Goal: Check status: Check status

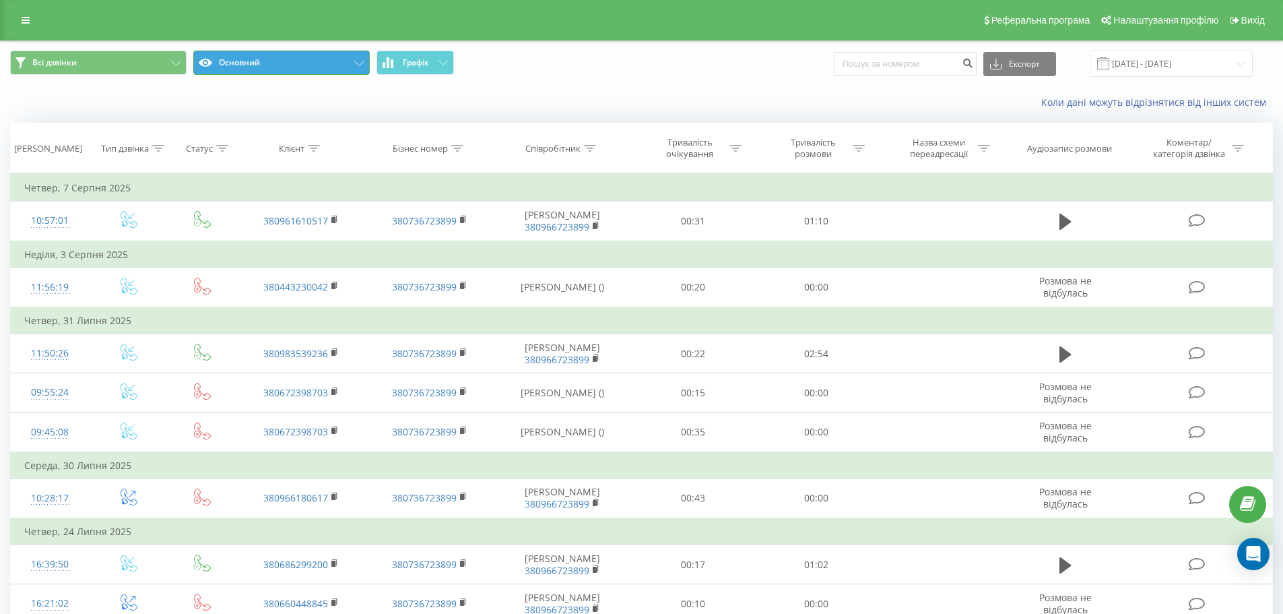
click at [356, 59] on button "Основний" at bounding box center [281, 63] width 177 height 24
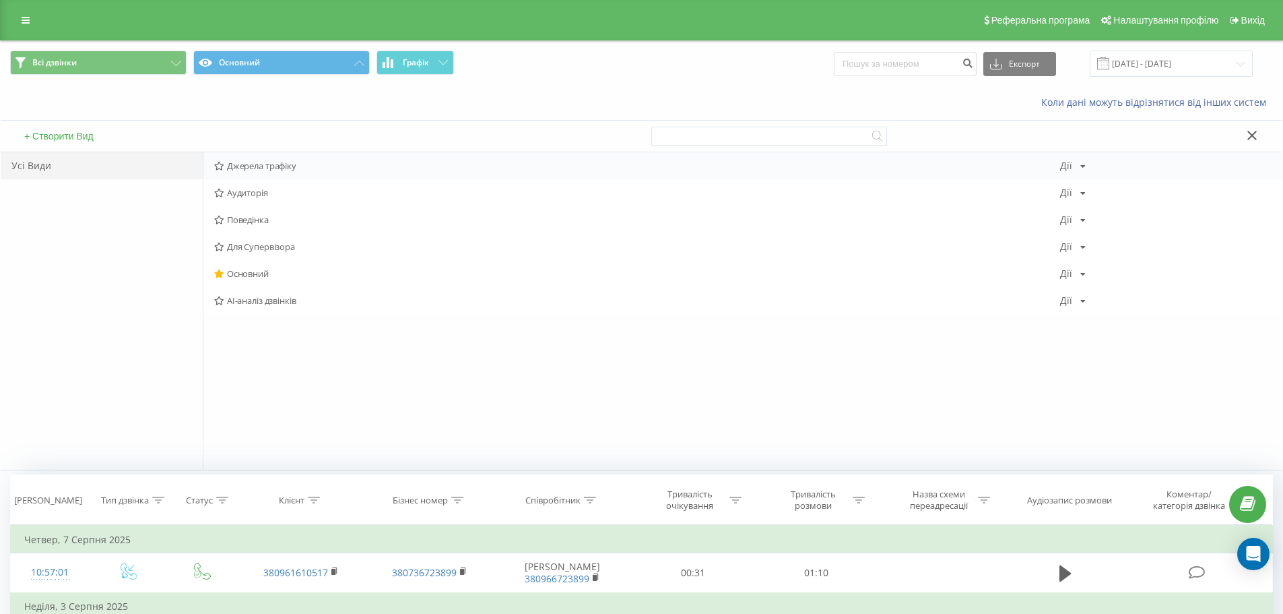
click at [282, 167] on span "Джерела трафіку" at bounding box center [637, 165] width 846 height 9
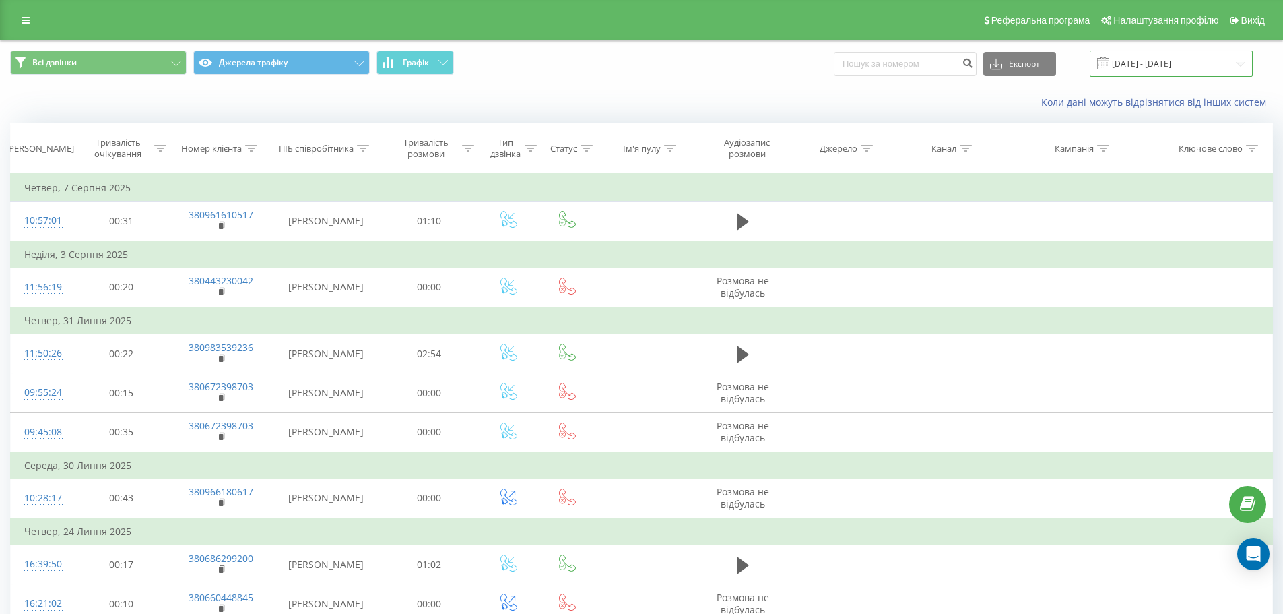
click at [1241, 66] on input "[DATE] - [DATE]" at bounding box center [1171, 64] width 163 height 26
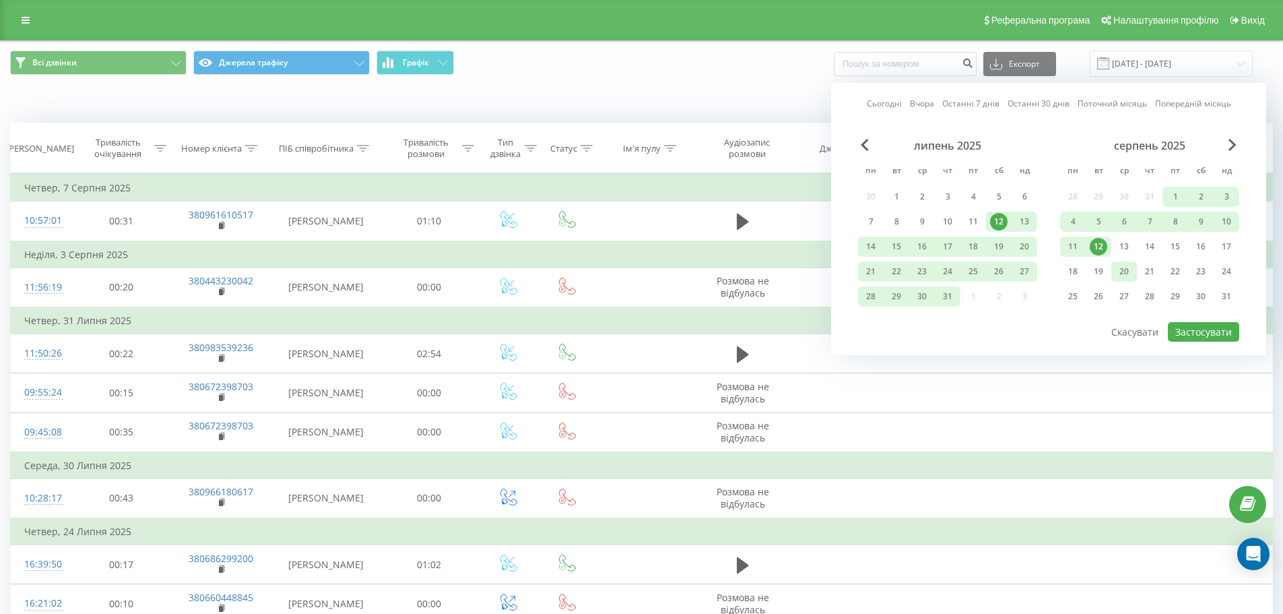
click at [1118, 274] on div "20" at bounding box center [1125, 272] width 18 height 18
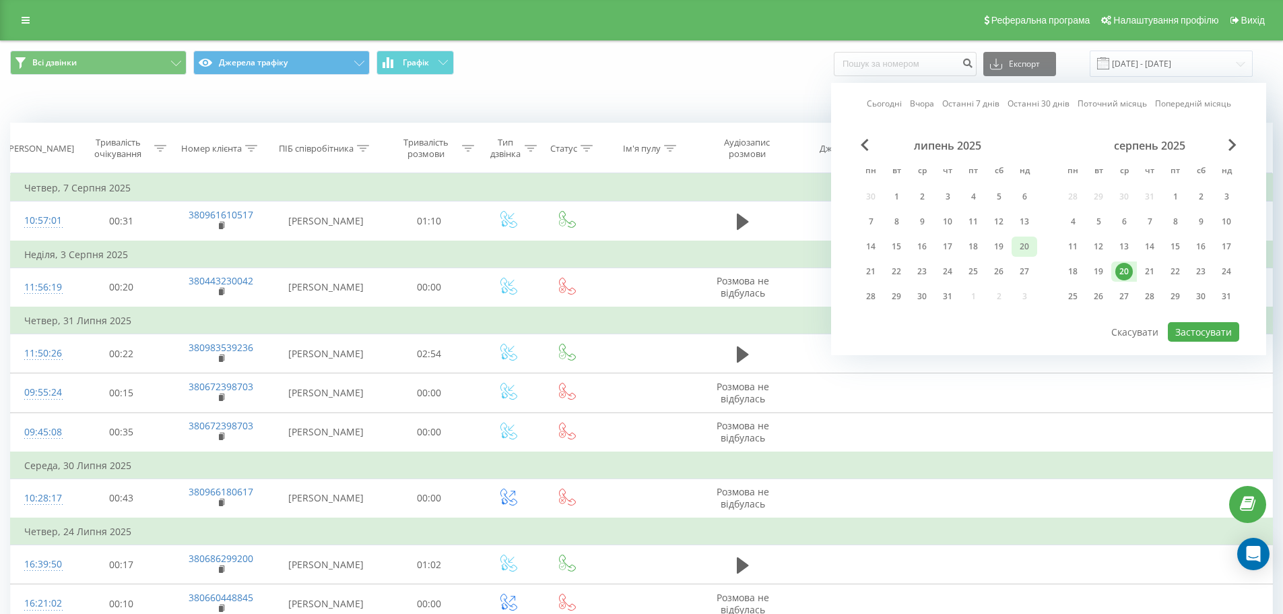
click at [1022, 243] on div "20" at bounding box center [1025, 247] width 18 height 18
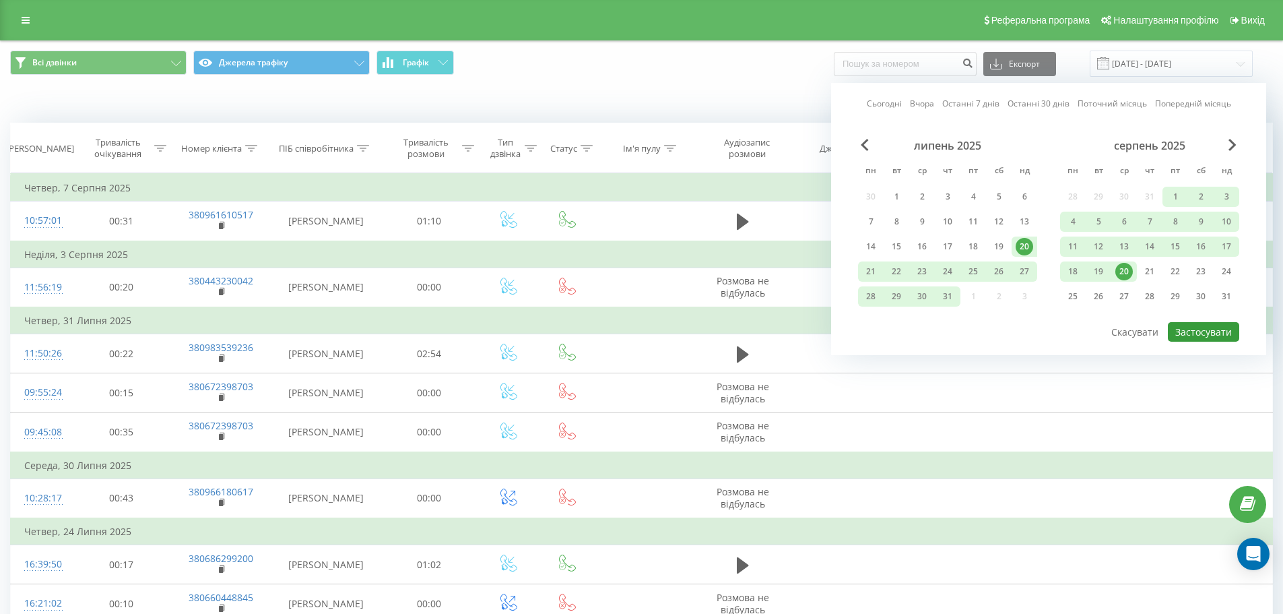
click at [1193, 331] on button "Застосувати" at bounding box center [1203, 332] width 71 height 20
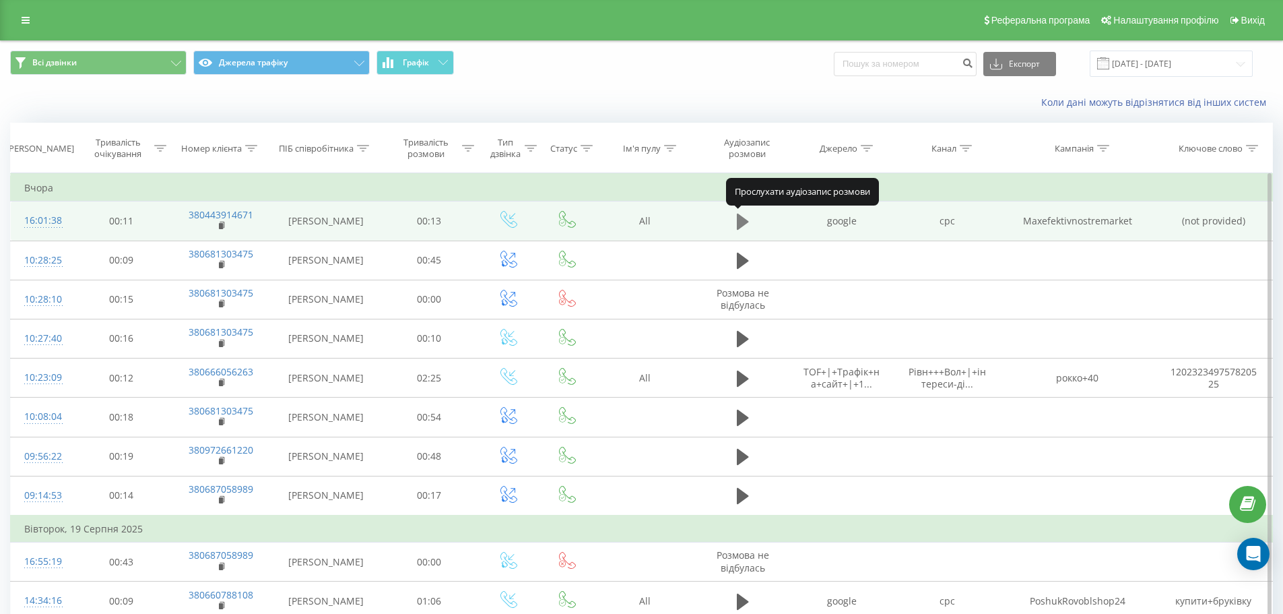
click at [742, 224] on icon at bounding box center [743, 222] width 12 height 16
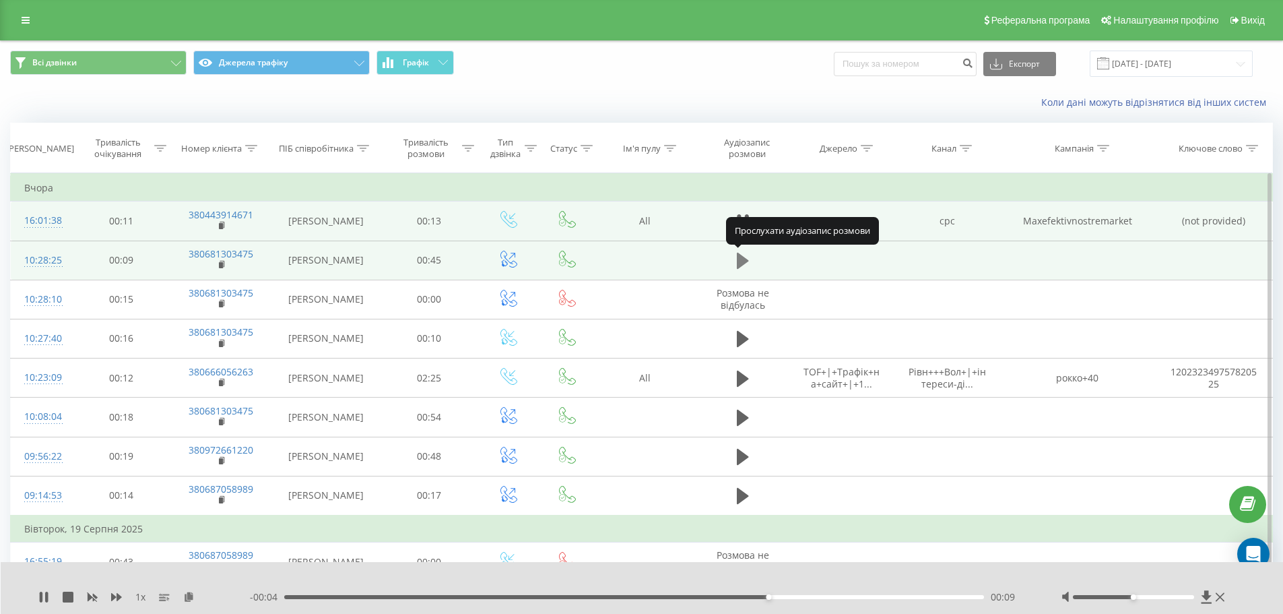
click at [747, 263] on icon at bounding box center [743, 260] width 12 height 19
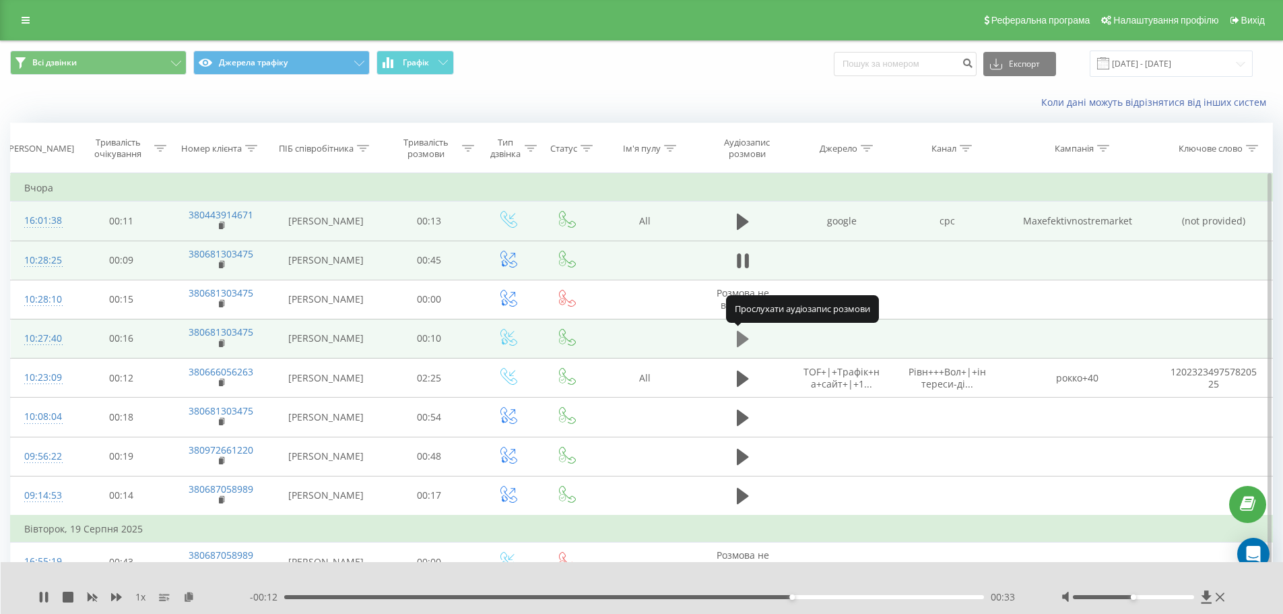
click at [743, 335] on icon at bounding box center [743, 339] width 12 height 16
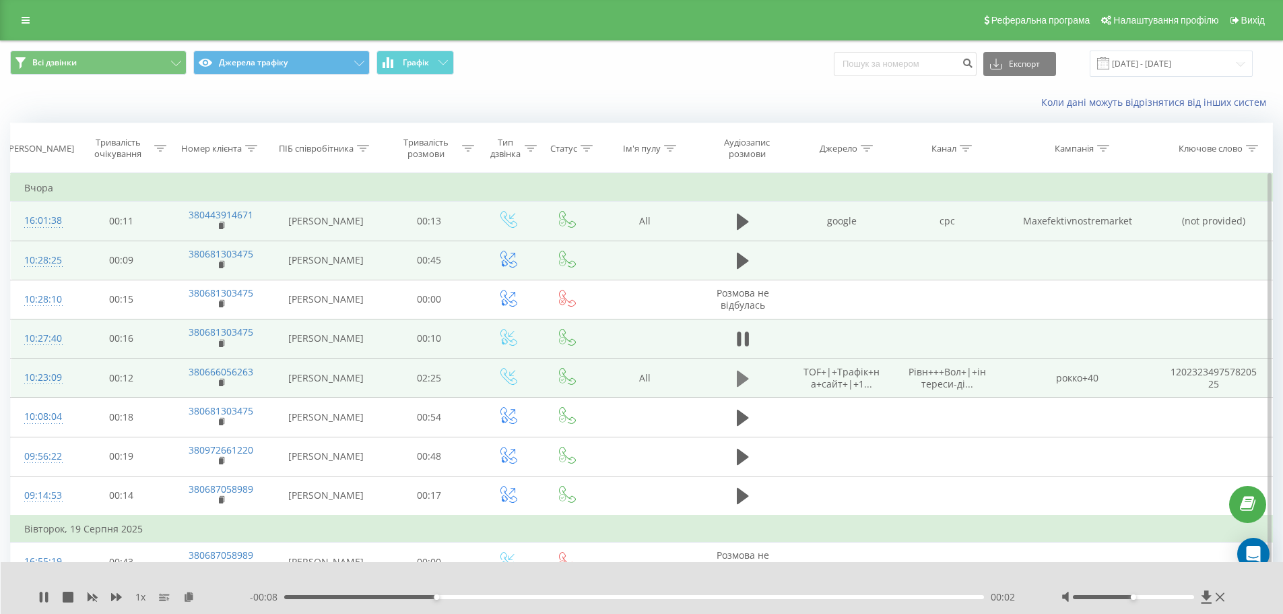
click at [742, 381] on icon at bounding box center [743, 378] width 12 height 16
click at [527, 598] on div "00:50" at bounding box center [634, 597] width 701 height 4
click at [907, 527] on td "Вівторок, 19 Серпня 2025" at bounding box center [642, 528] width 1262 height 27
click at [829, 594] on div "- 00:53 01:32 01:32" at bounding box center [639, 596] width 778 height 13
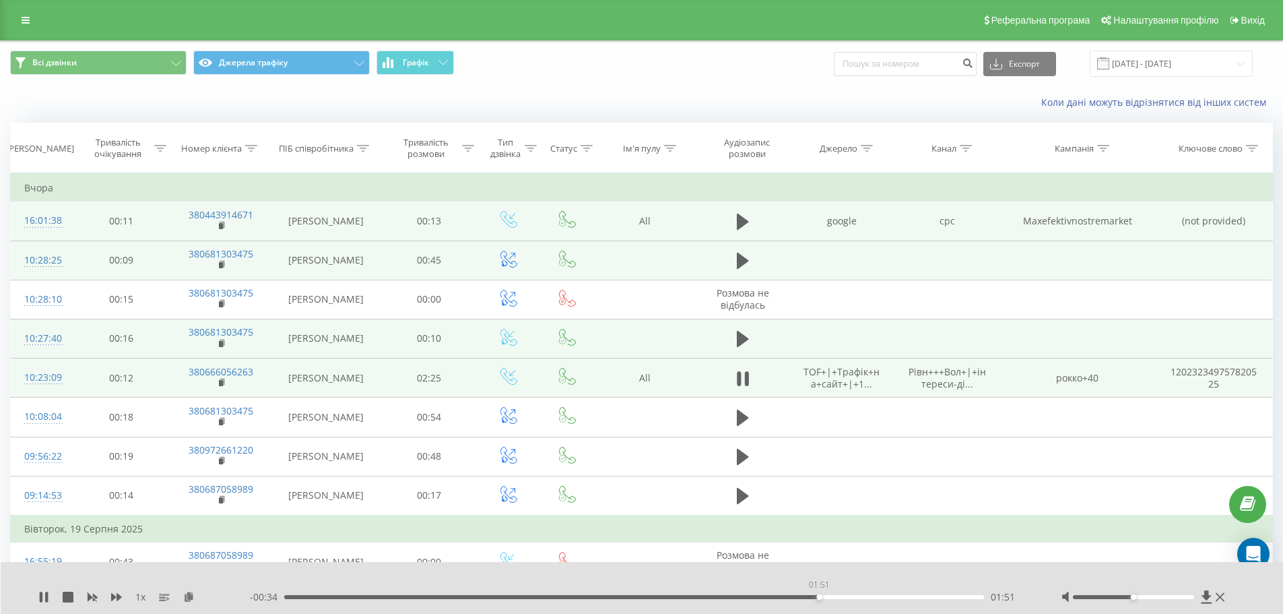
click at [819, 597] on div "01:51" at bounding box center [634, 597] width 701 height 4
click at [870, 597] on div "01:53" at bounding box center [634, 597] width 701 height 4
click at [741, 381] on icon at bounding box center [743, 378] width 12 height 19
click at [1140, 58] on input "[DATE] - [DATE]" at bounding box center [1171, 64] width 163 height 26
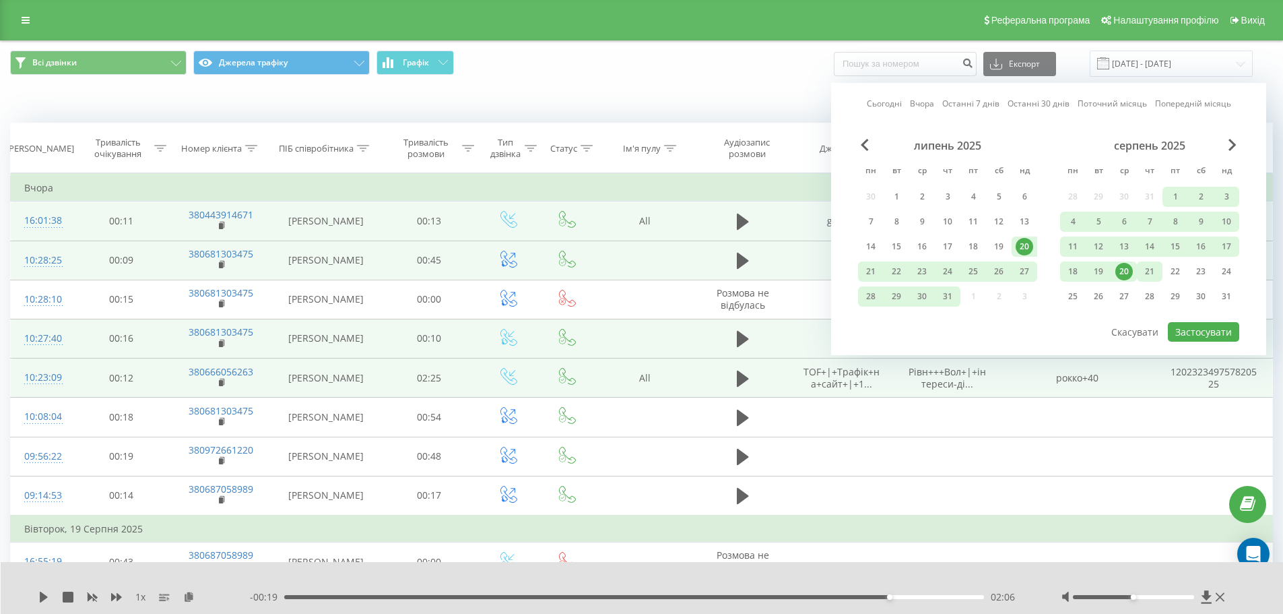
click at [1147, 271] on div "21" at bounding box center [1150, 272] width 18 height 18
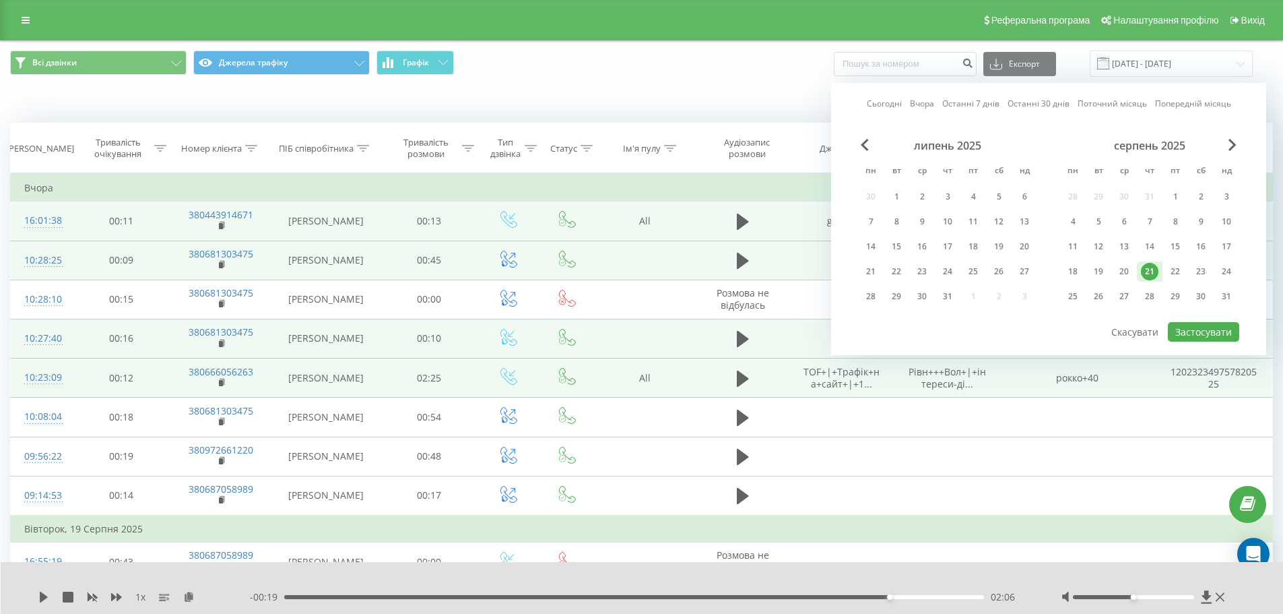
click at [885, 101] on link "Сьогодні" at bounding box center [884, 103] width 35 height 13
click at [1195, 334] on button "Застосувати" at bounding box center [1203, 332] width 71 height 20
type input "[DATE] - [DATE]"
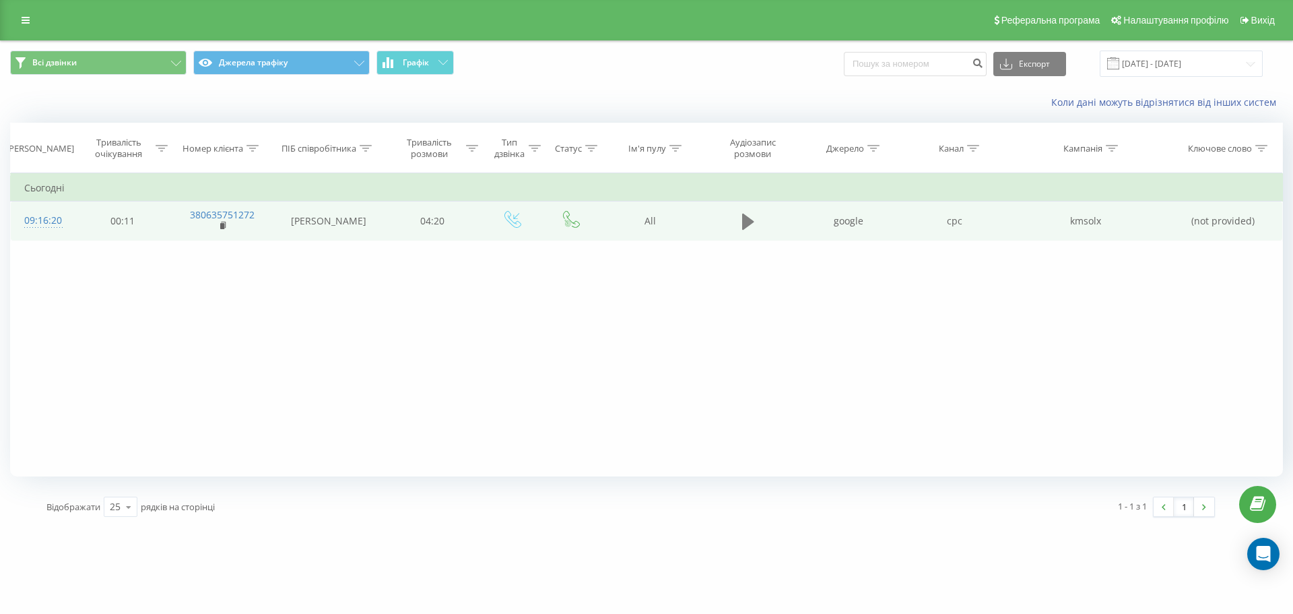
click at [744, 230] on icon at bounding box center [748, 221] width 12 height 19
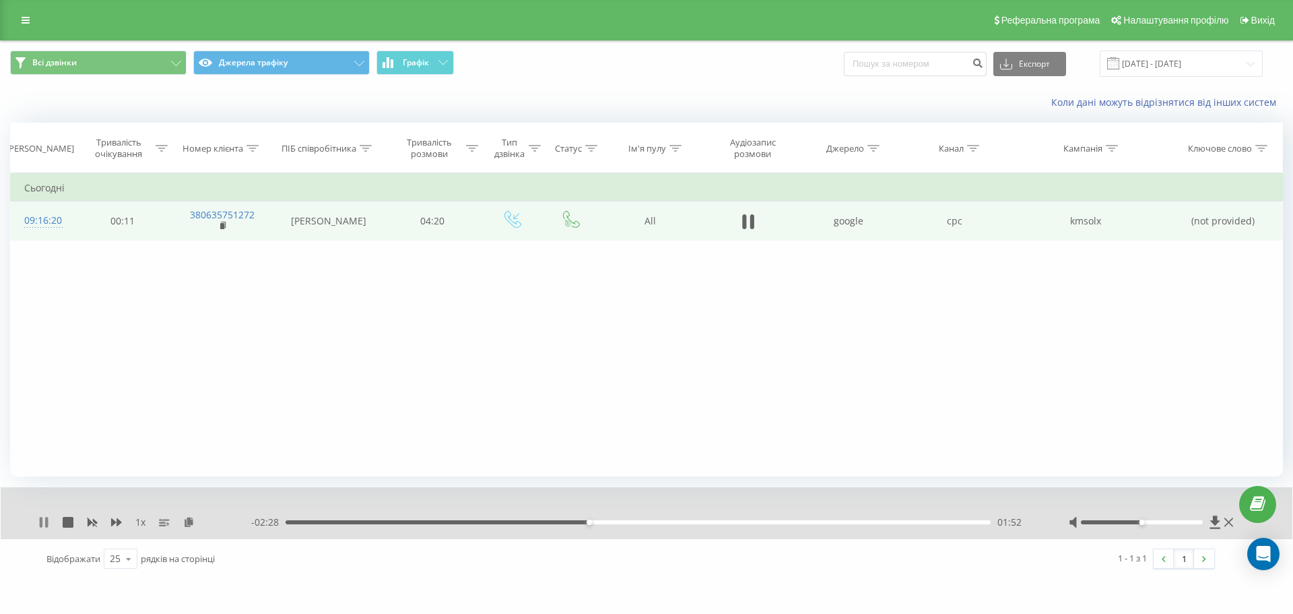
click at [42, 520] on icon at bounding box center [41, 522] width 3 height 11
